Goal: Book appointment/travel/reservation

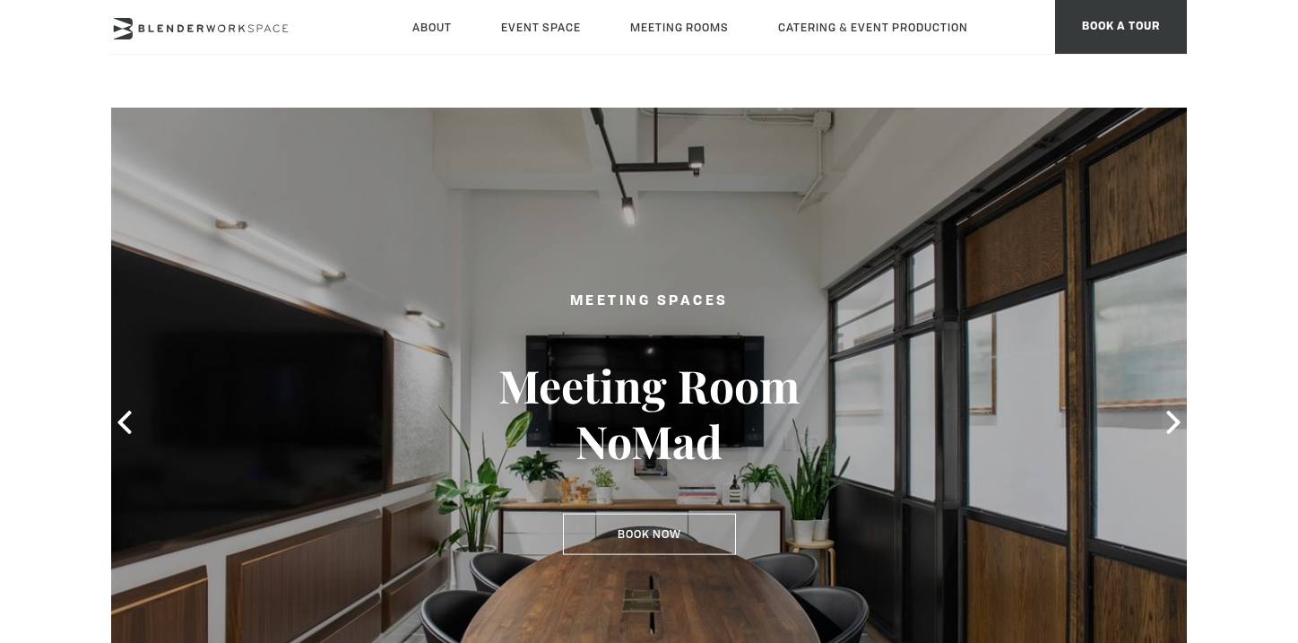
scroll to position [4, 0]
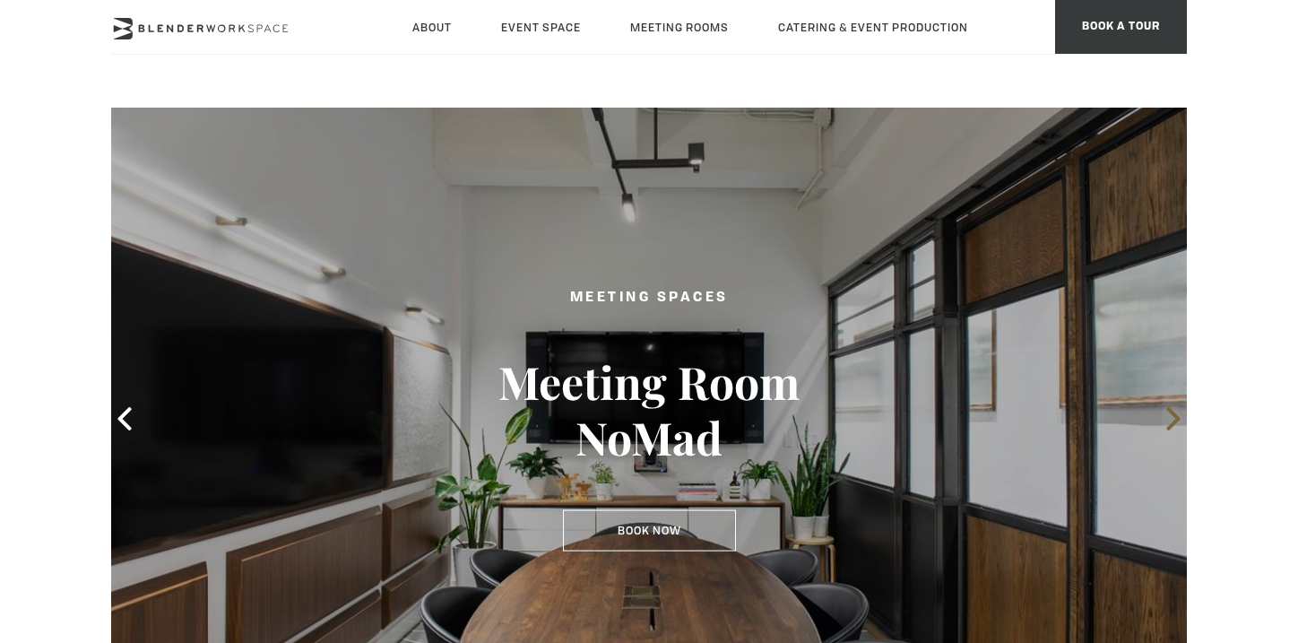
click at [1167, 419] on icon at bounding box center [1173, 418] width 23 height 23
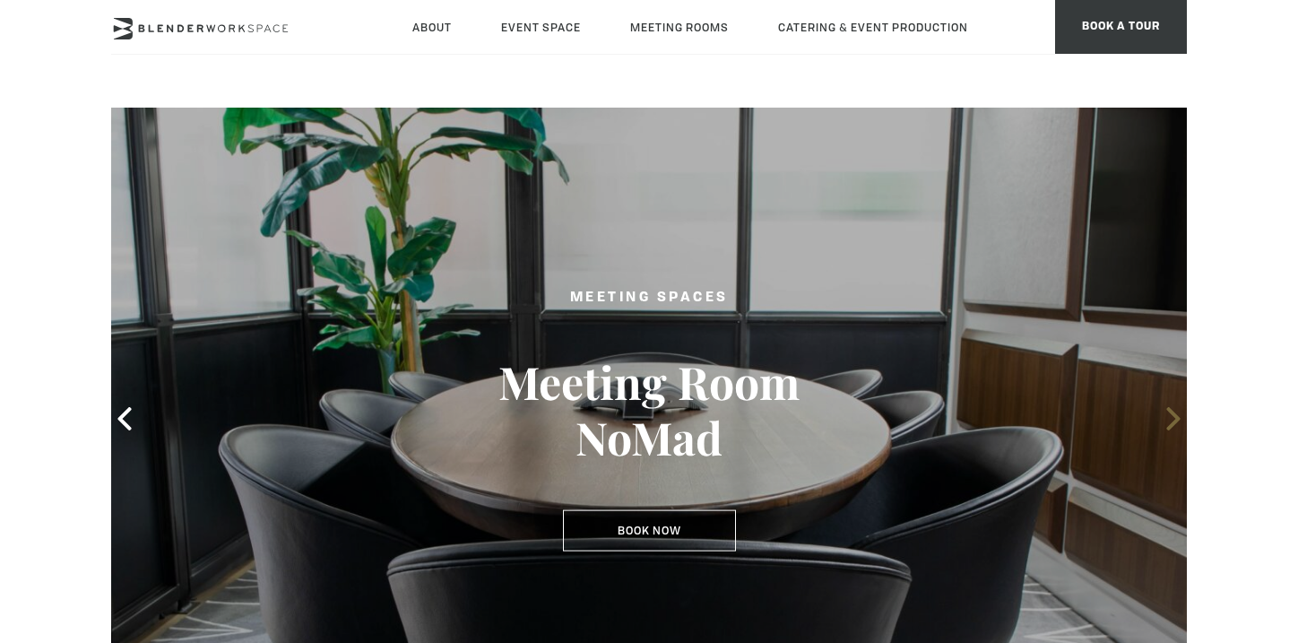
click at [1167, 419] on icon at bounding box center [1173, 418] width 23 height 23
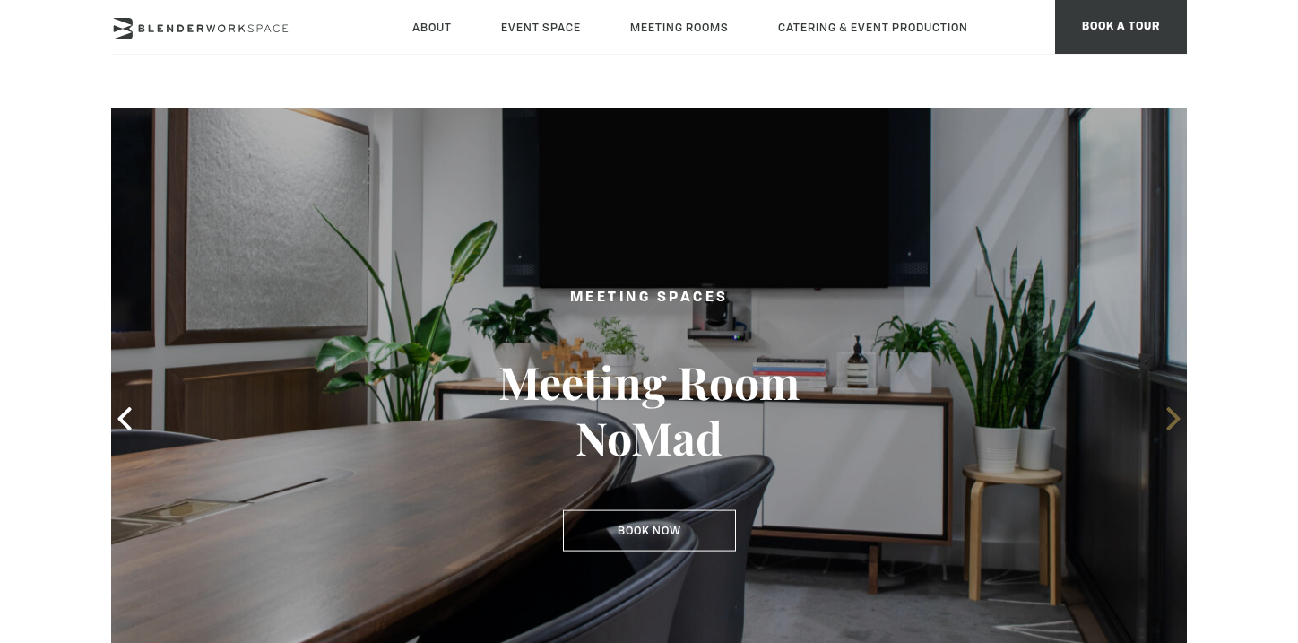
click at [1167, 419] on icon at bounding box center [1173, 418] width 23 height 23
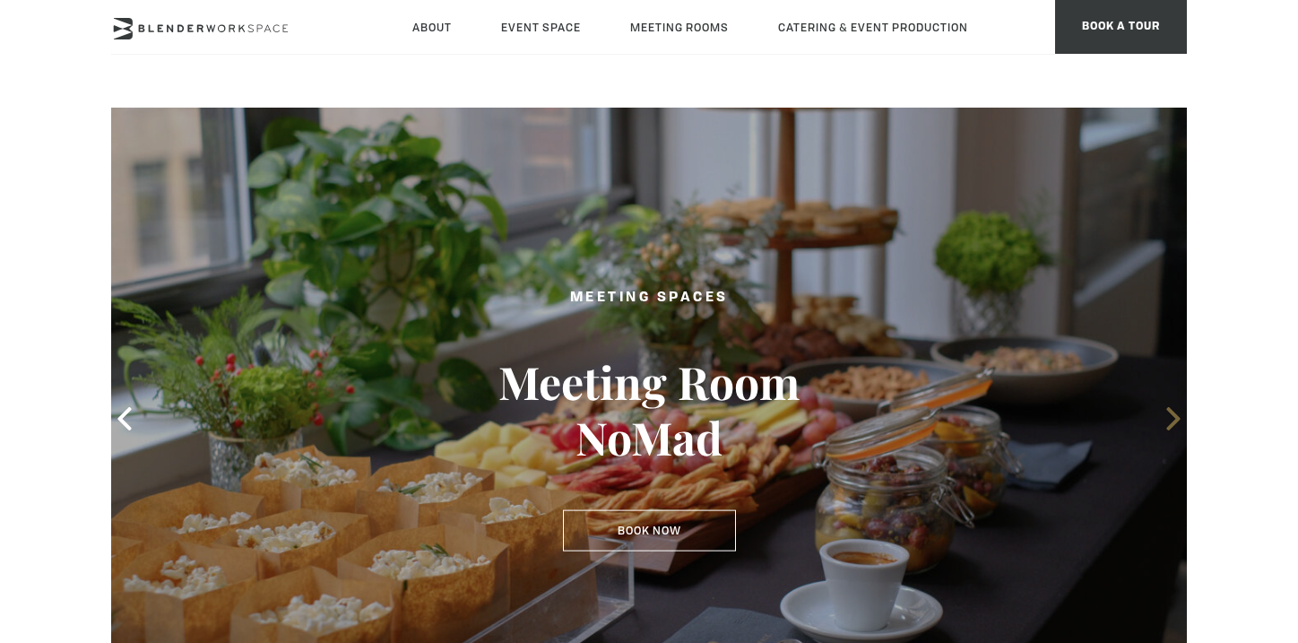
click at [1167, 419] on icon at bounding box center [1173, 418] width 23 height 23
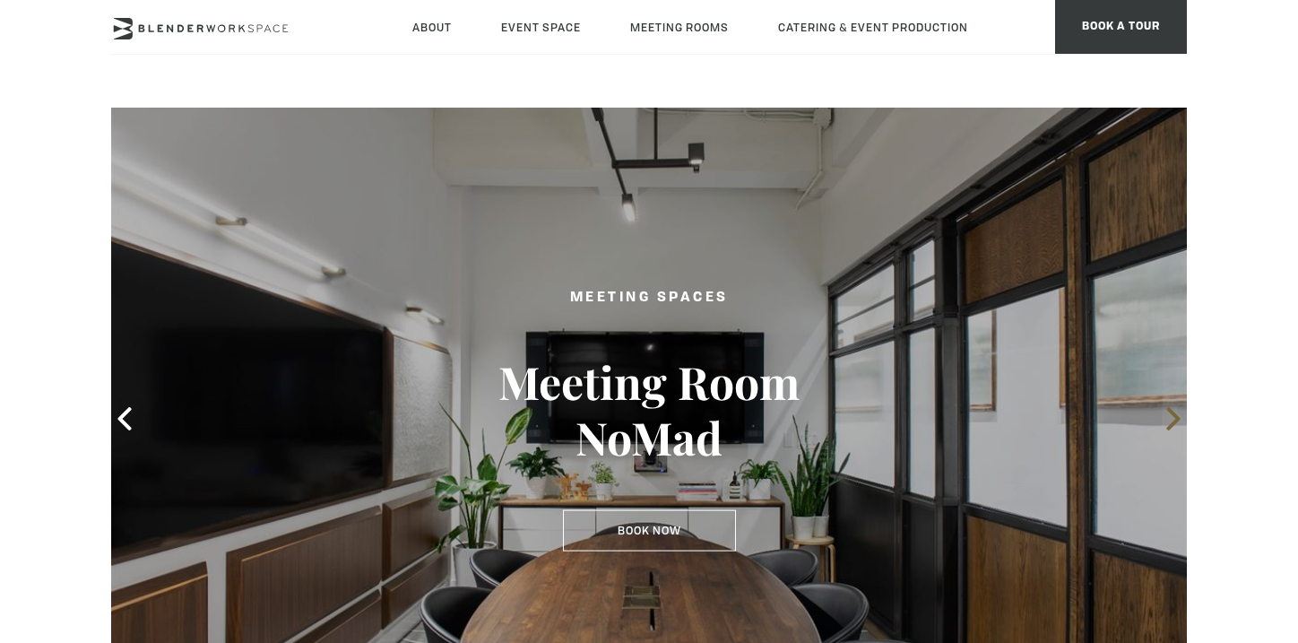
click at [1167, 419] on icon at bounding box center [1173, 418] width 23 height 23
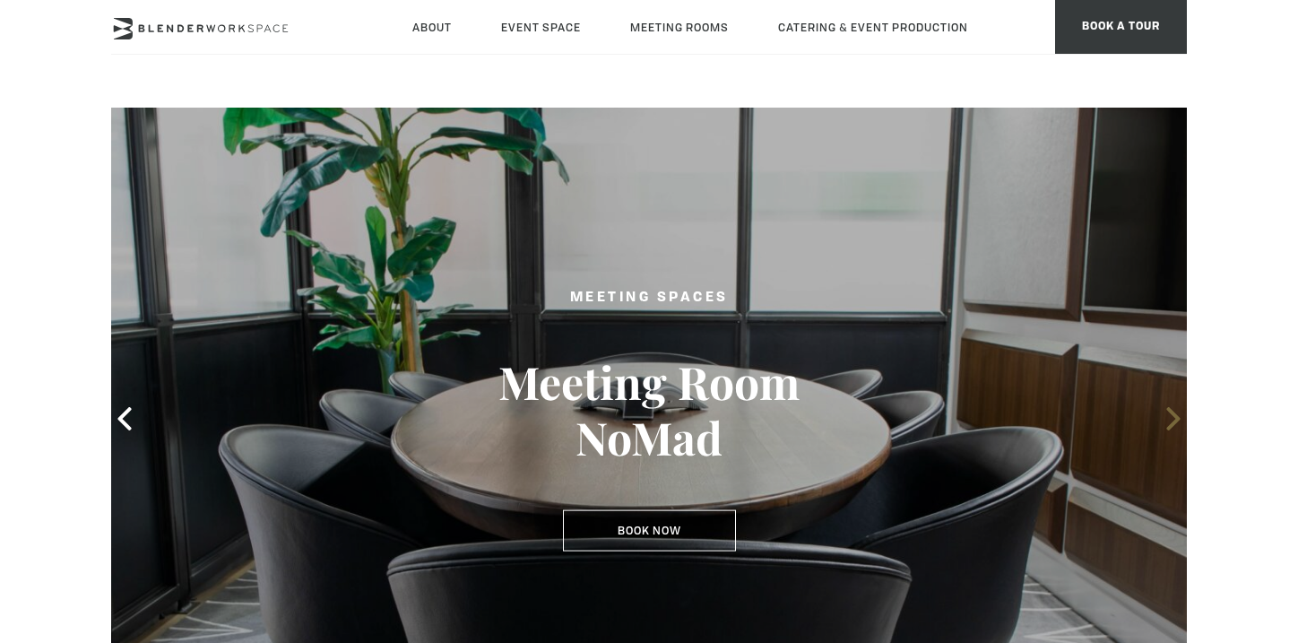
click at [1167, 419] on icon at bounding box center [1173, 418] width 23 height 23
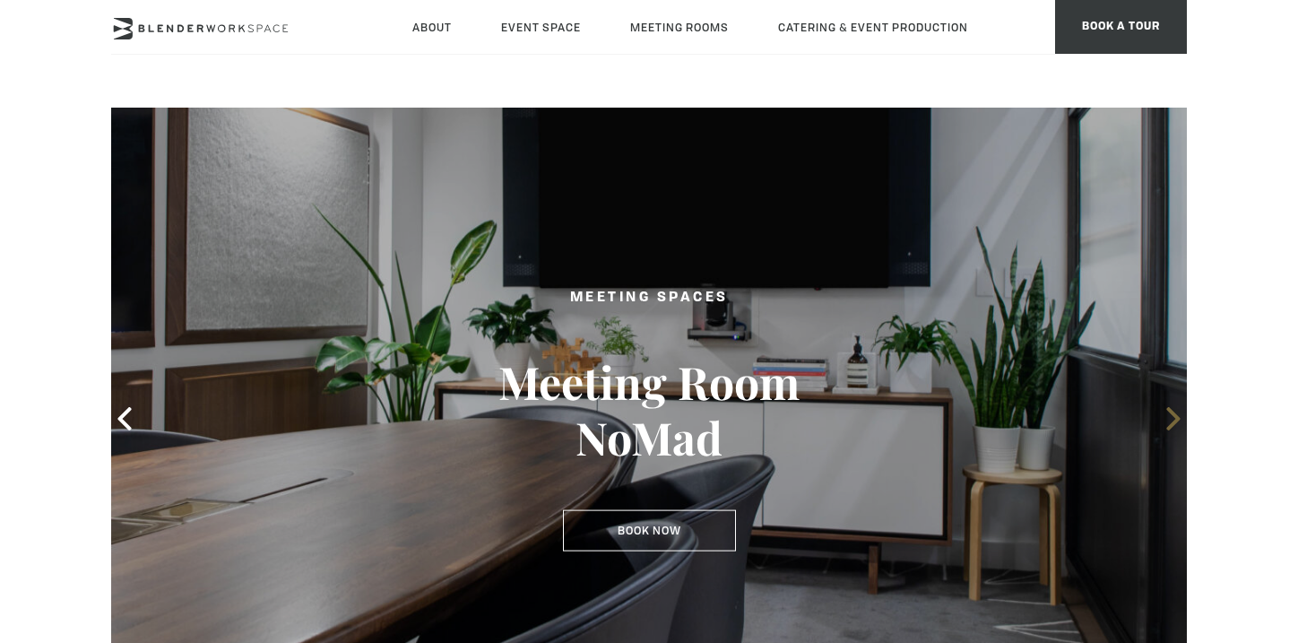
click at [1167, 419] on icon at bounding box center [1173, 418] width 23 height 23
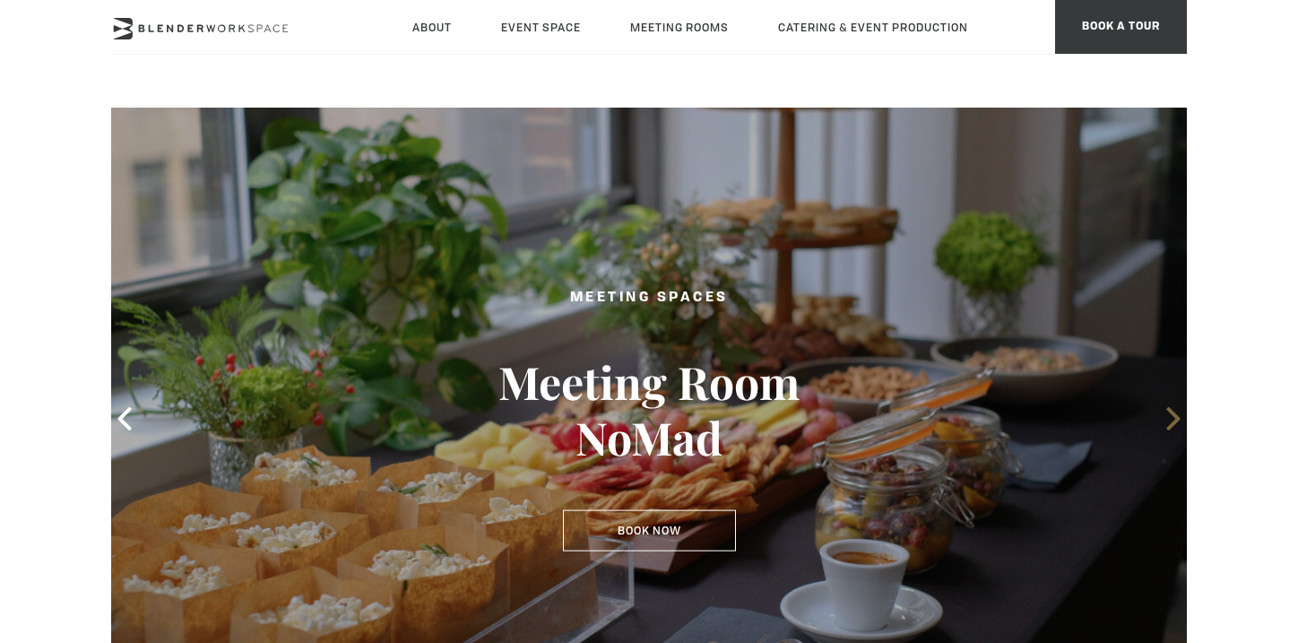
click at [1167, 419] on icon at bounding box center [1173, 418] width 23 height 23
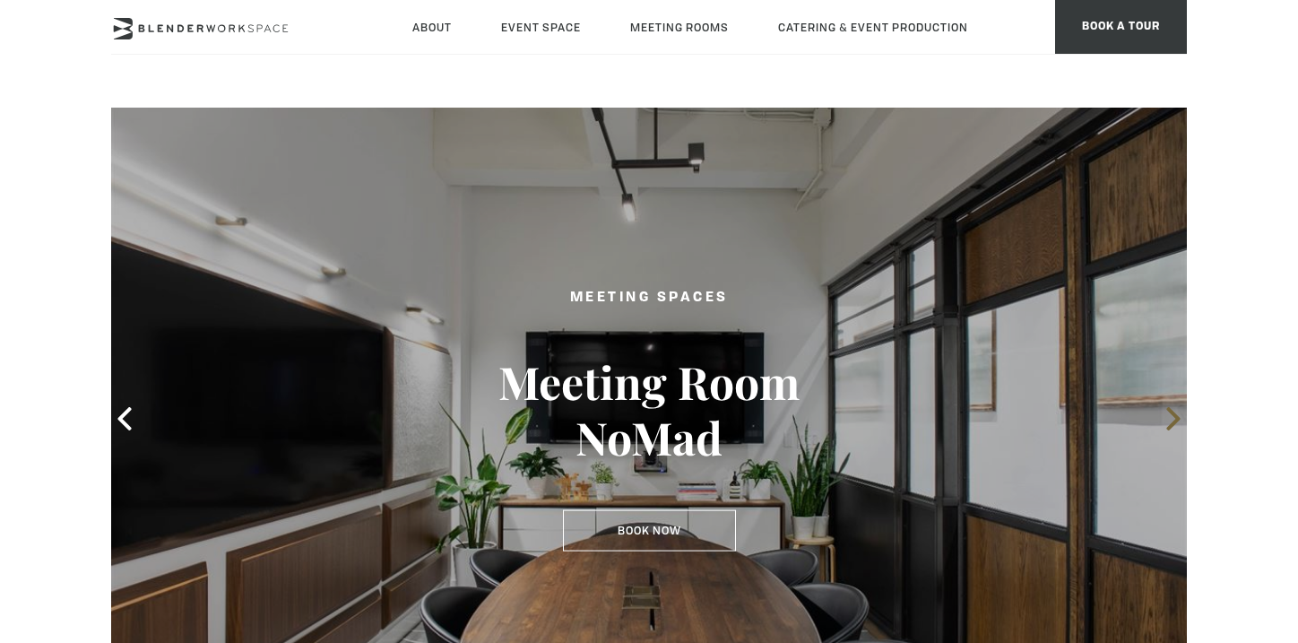
click at [1167, 419] on icon at bounding box center [1173, 418] width 23 height 23
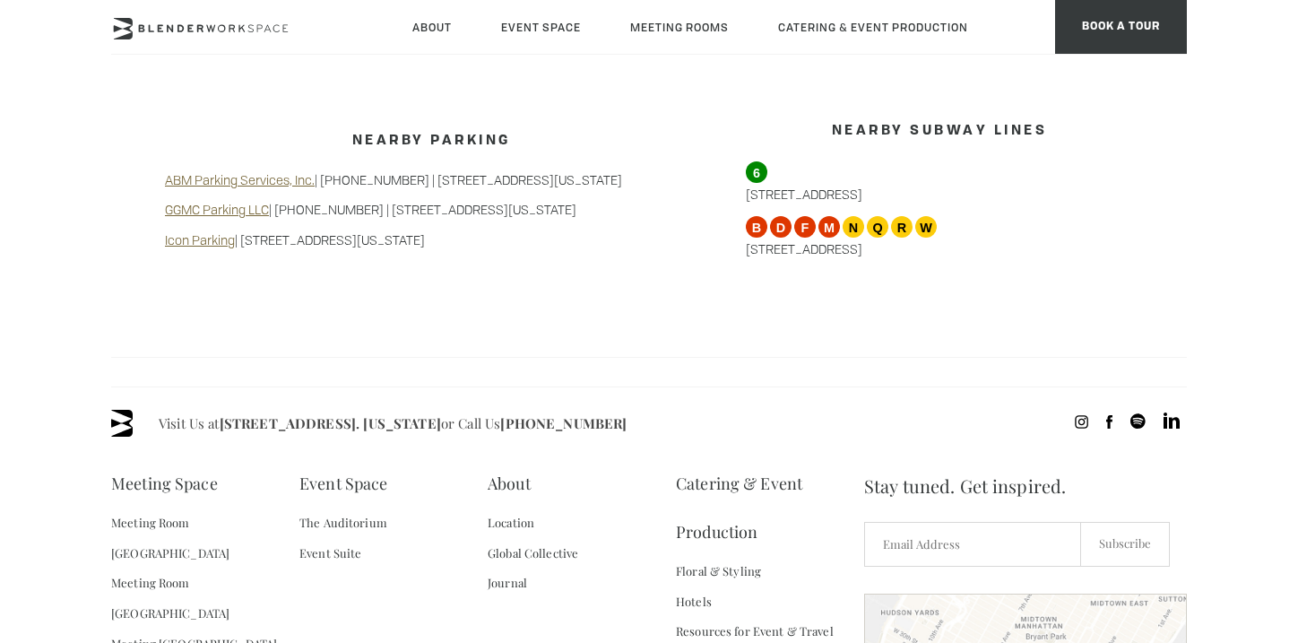
scroll to position [1843, 0]
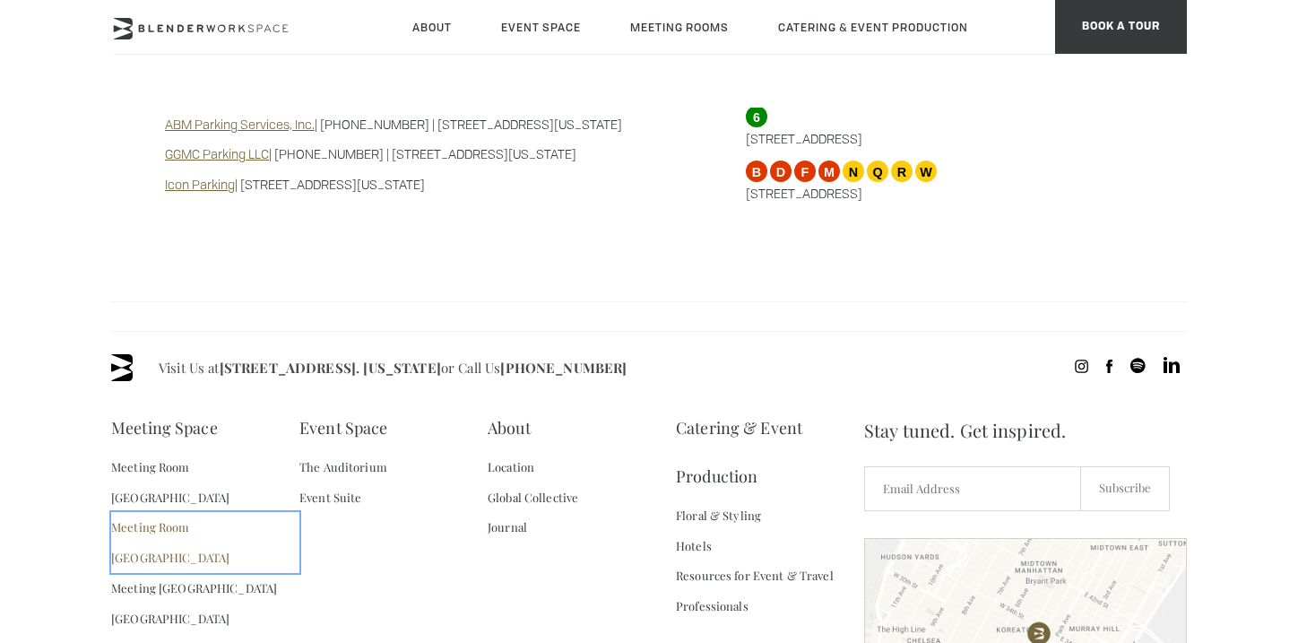
click at [166, 512] on link "Meeting Room [GEOGRAPHIC_DATA]" at bounding box center [205, 542] width 188 height 61
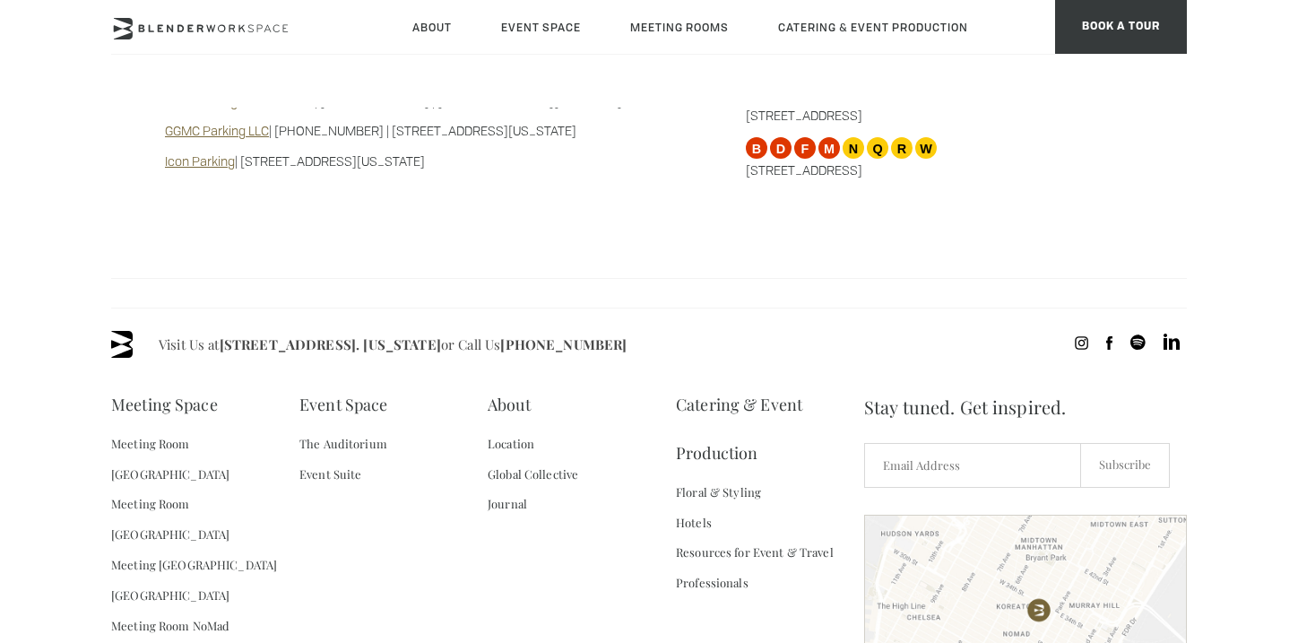
scroll to position [1938, 0]
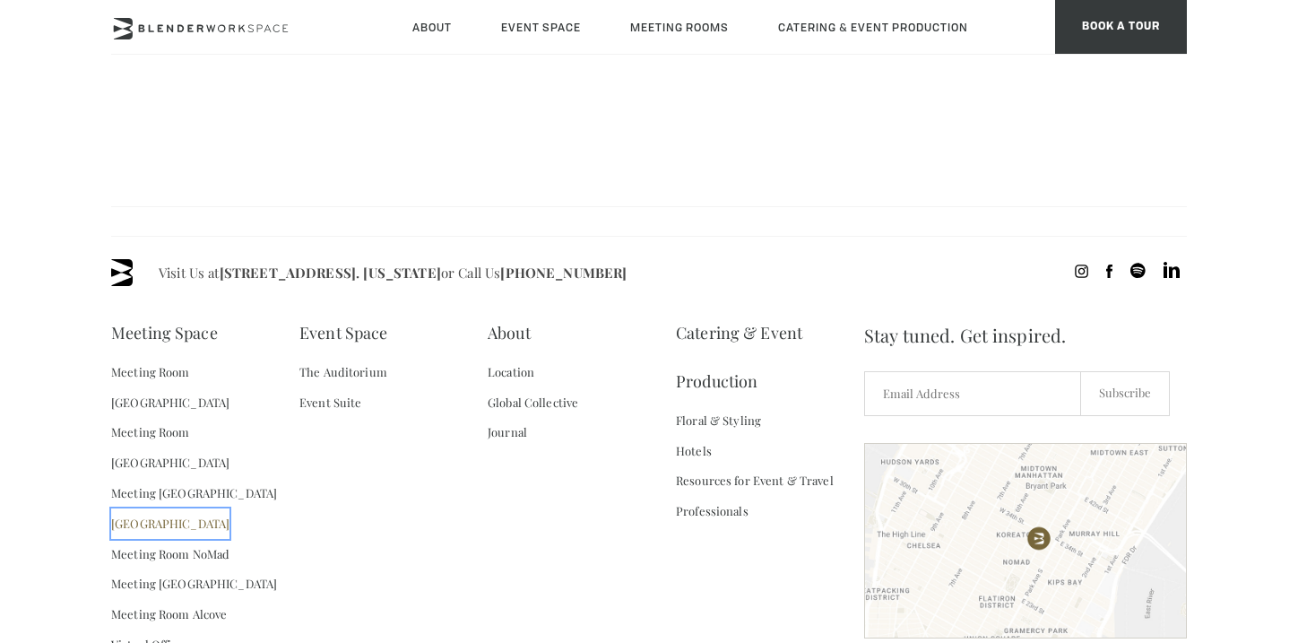
click at [228, 508] on link "[GEOGRAPHIC_DATA]" at bounding box center [170, 523] width 118 height 30
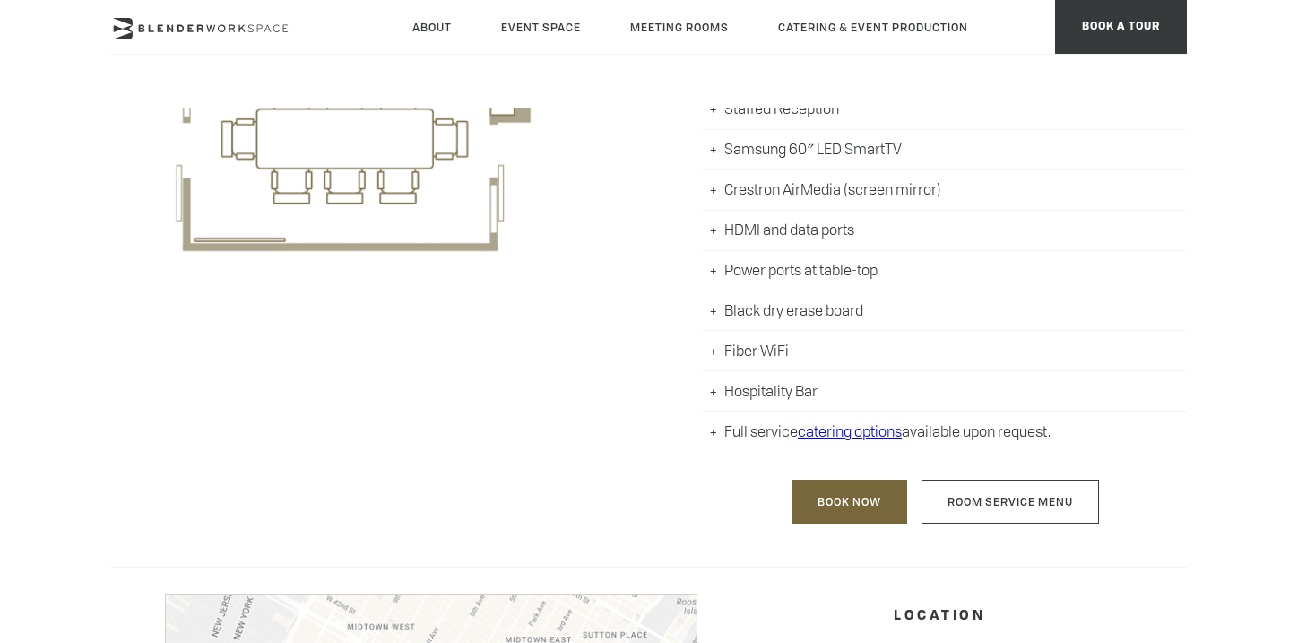
scroll to position [998, 0]
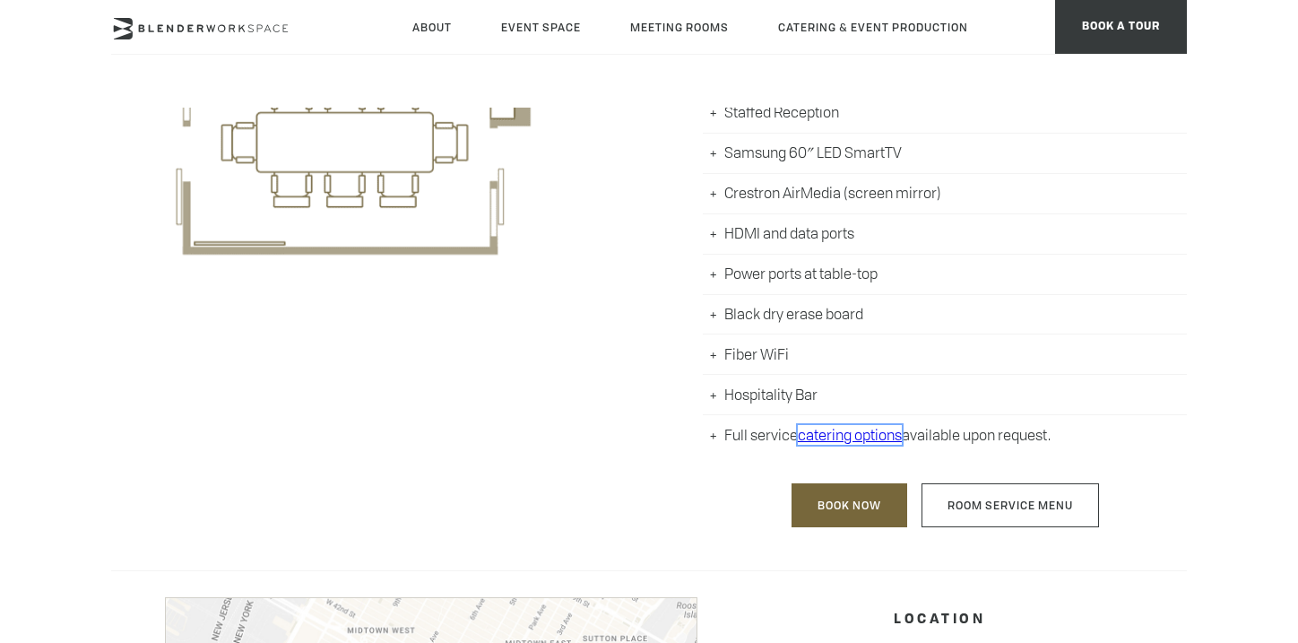
click at [872, 441] on link "catering options" at bounding box center [850, 435] width 104 height 20
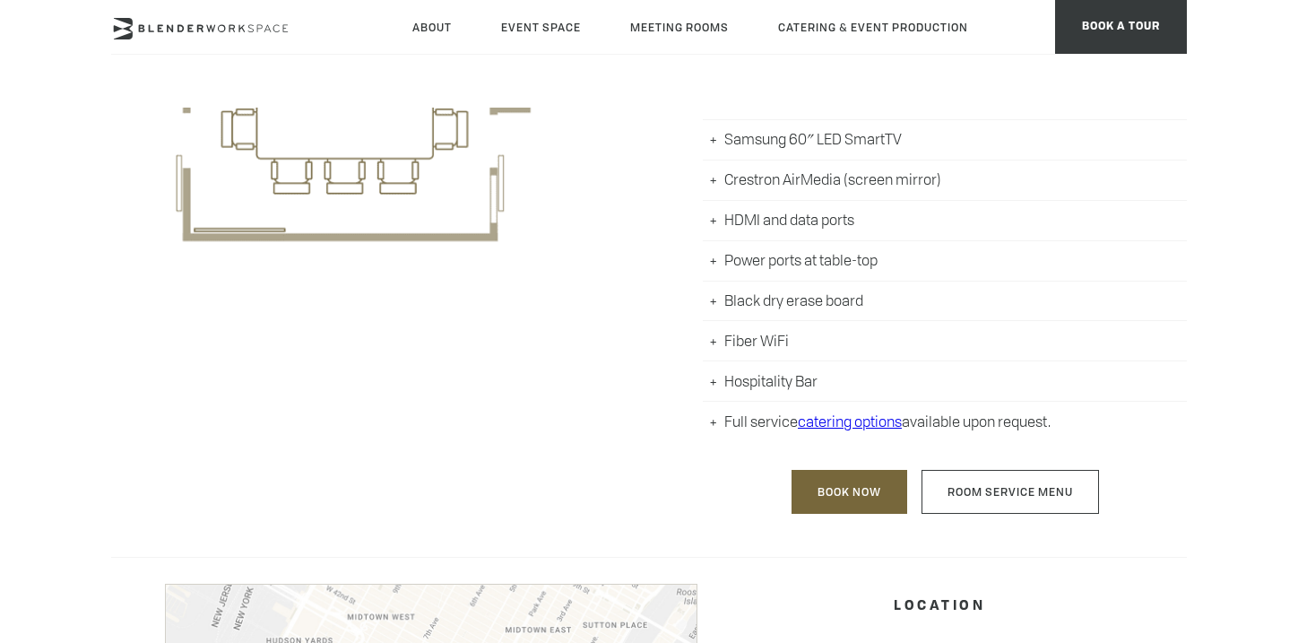
scroll to position [1028, 0]
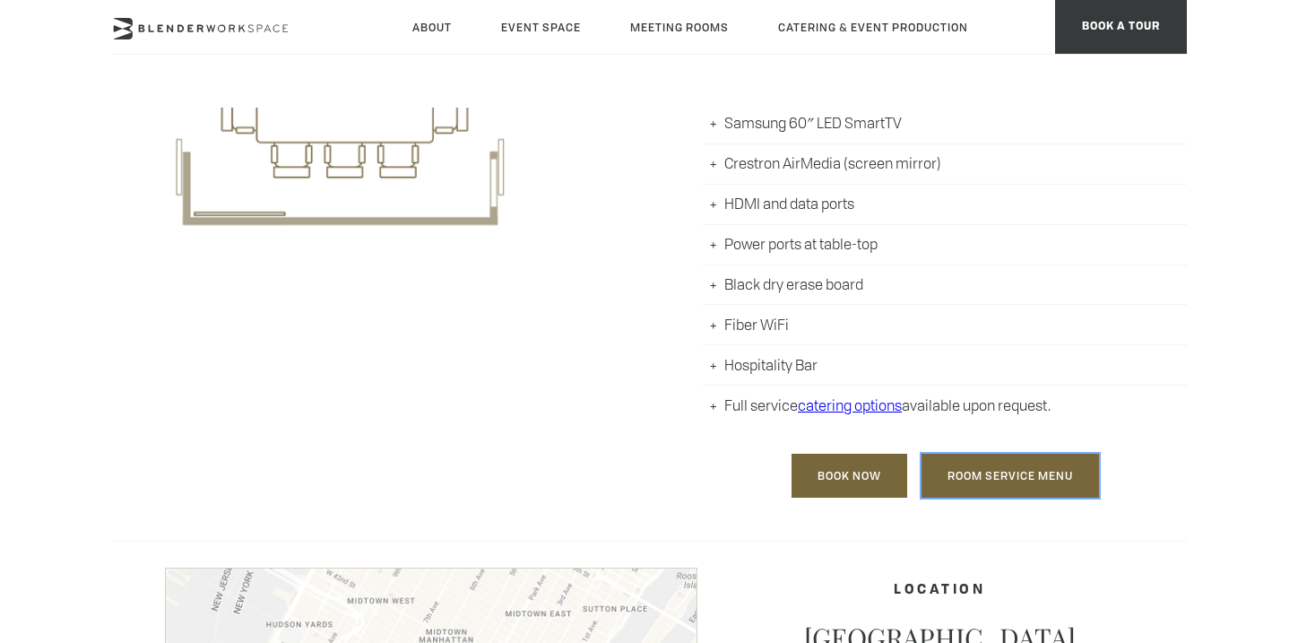
click at [977, 492] on link "Room Service Menu" at bounding box center [1011, 476] width 178 height 44
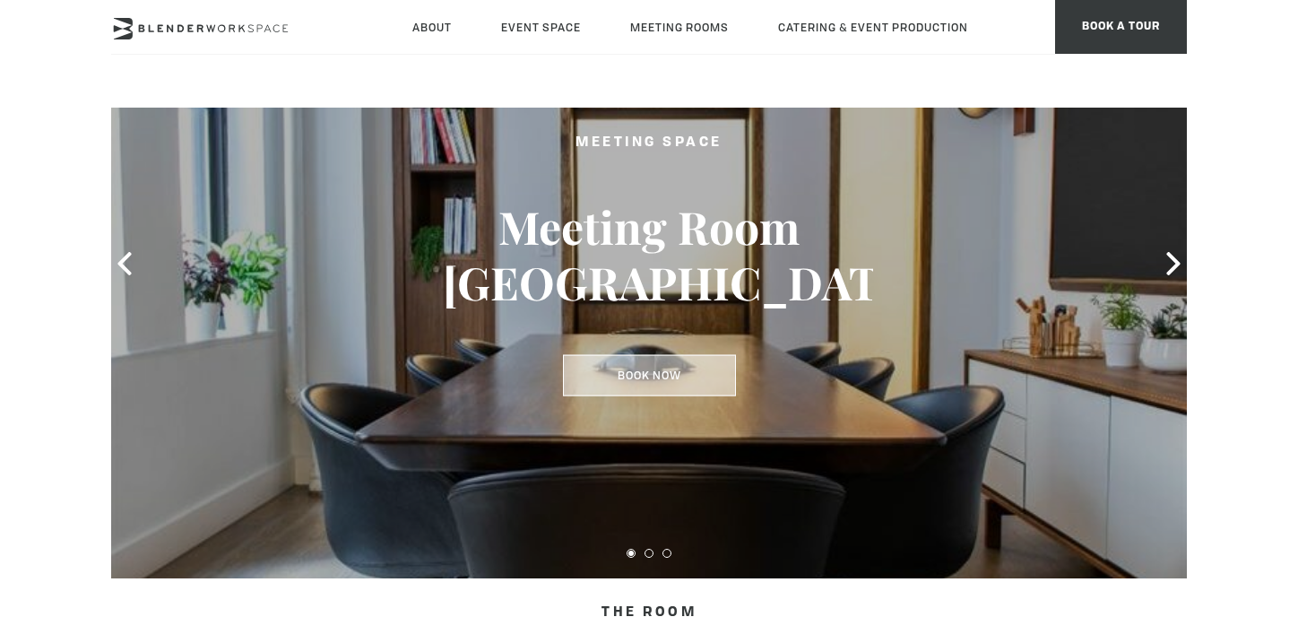
scroll to position [160, 0]
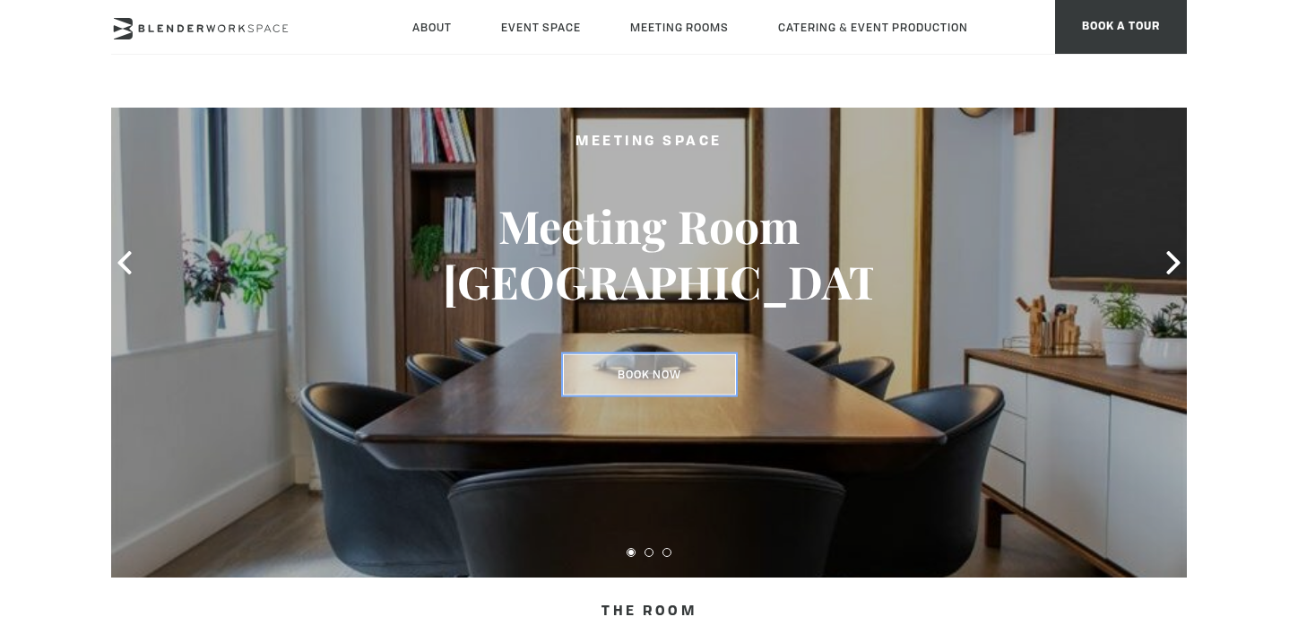
click at [613, 394] on link "Book Now" at bounding box center [649, 374] width 173 height 41
